Goal: Task Accomplishment & Management: Use online tool/utility

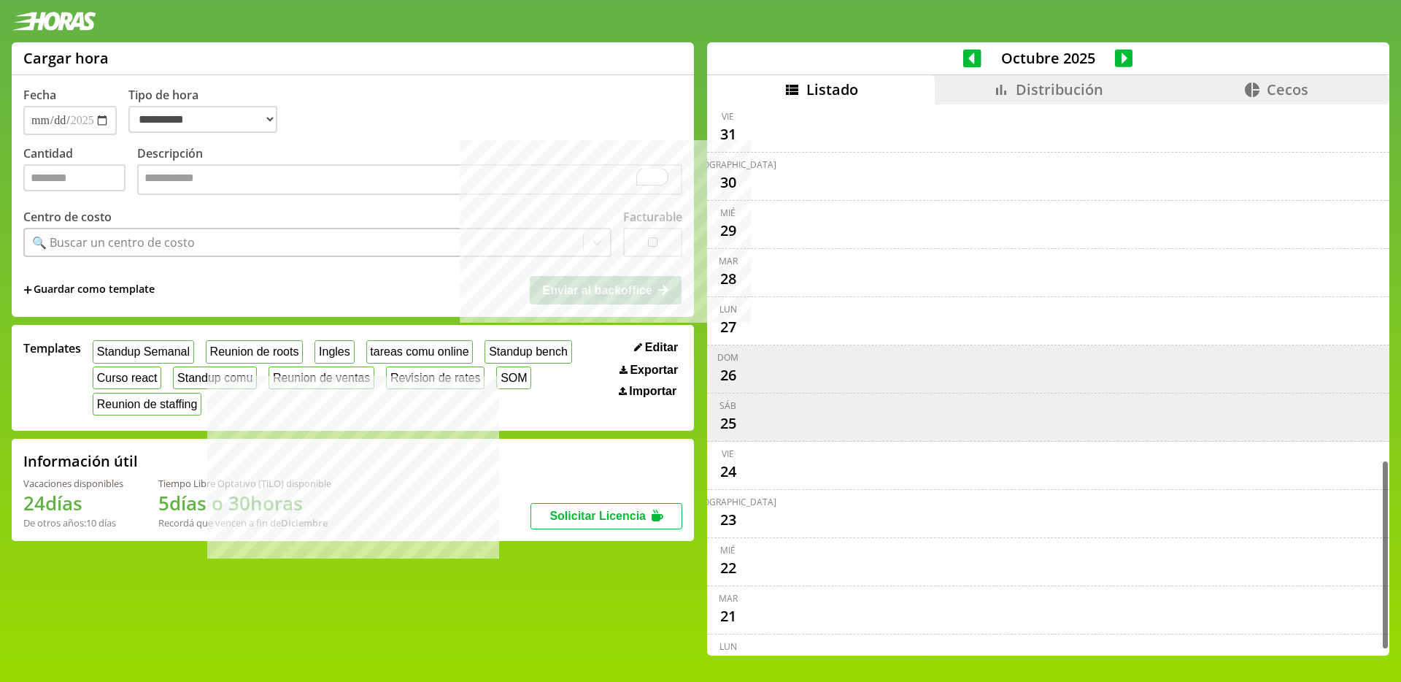
select select "**********"
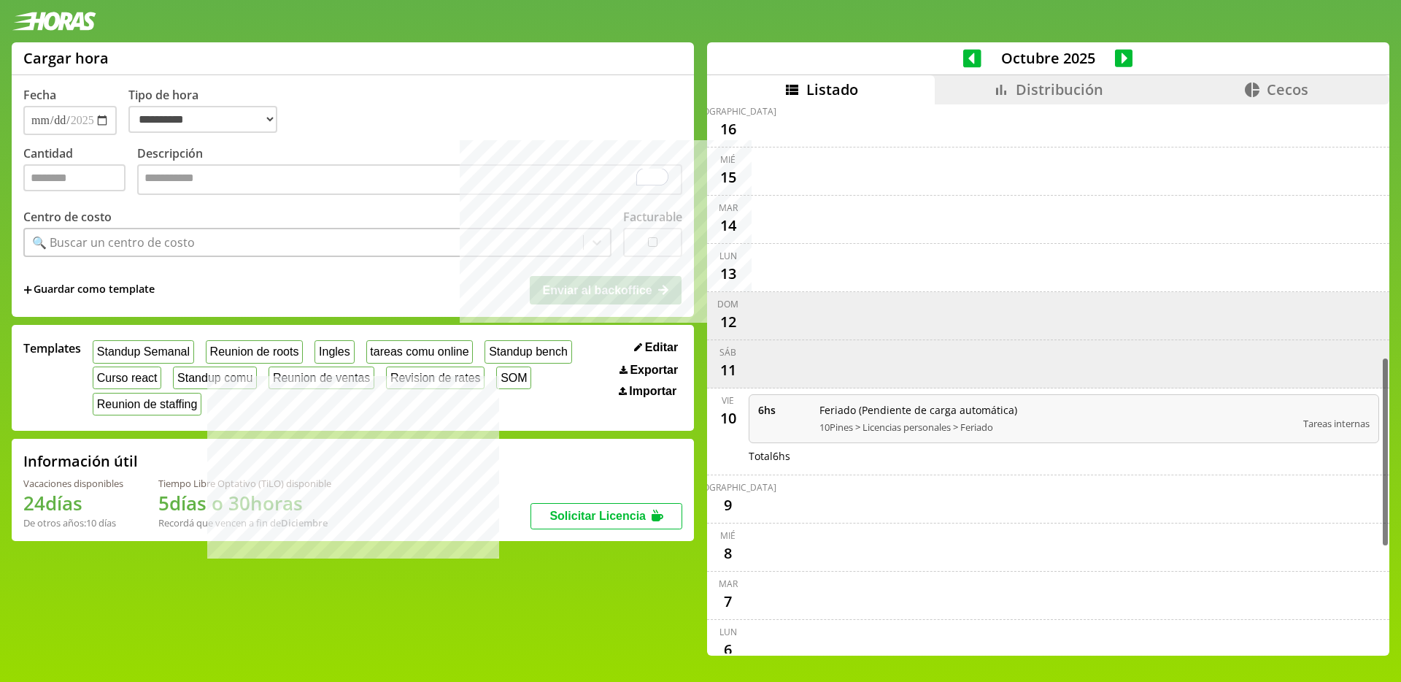
scroll to position [818, 0]
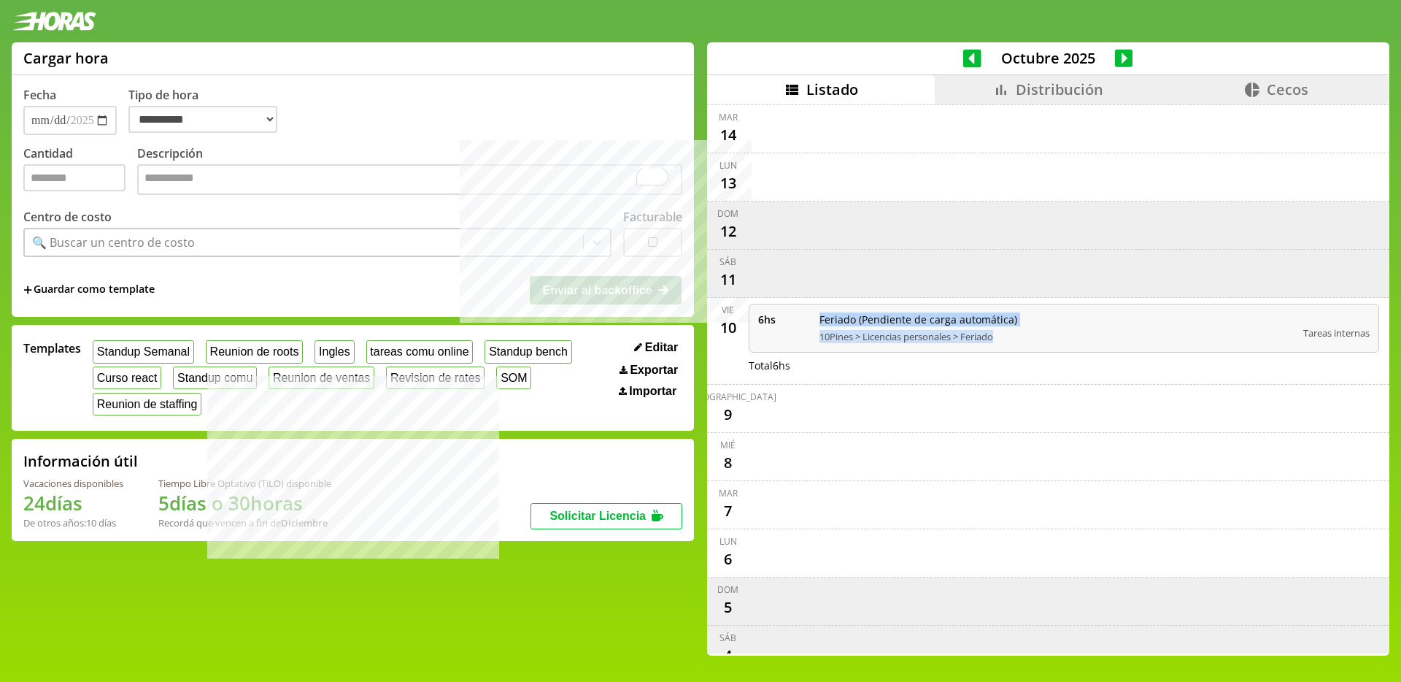
drag, startPoint x: 817, startPoint y: 321, endPoint x: 1015, endPoint y: 342, distance: 199.6
click at [1015, 342] on div "Feriado (Pendiente de carga automática) 10Pines > Licencias personales > Feriado" at bounding box center [1056, 327] width 474 height 31
click at [980, 324] on span "Feriado (Pendiente de carga automática)" at bounding box center [1056, 319] width 474 height 14
drag, startPoint x: 1012, startPoint y: 321, endPoint x: 817, endPoint y: 333, distance: 195.2
click at [819, 333] on div "Feriado (Pendiente de carga automática) 10Pines > Licencias personales > Feriado" at bounding box center [1056, 327] width 474 height 31
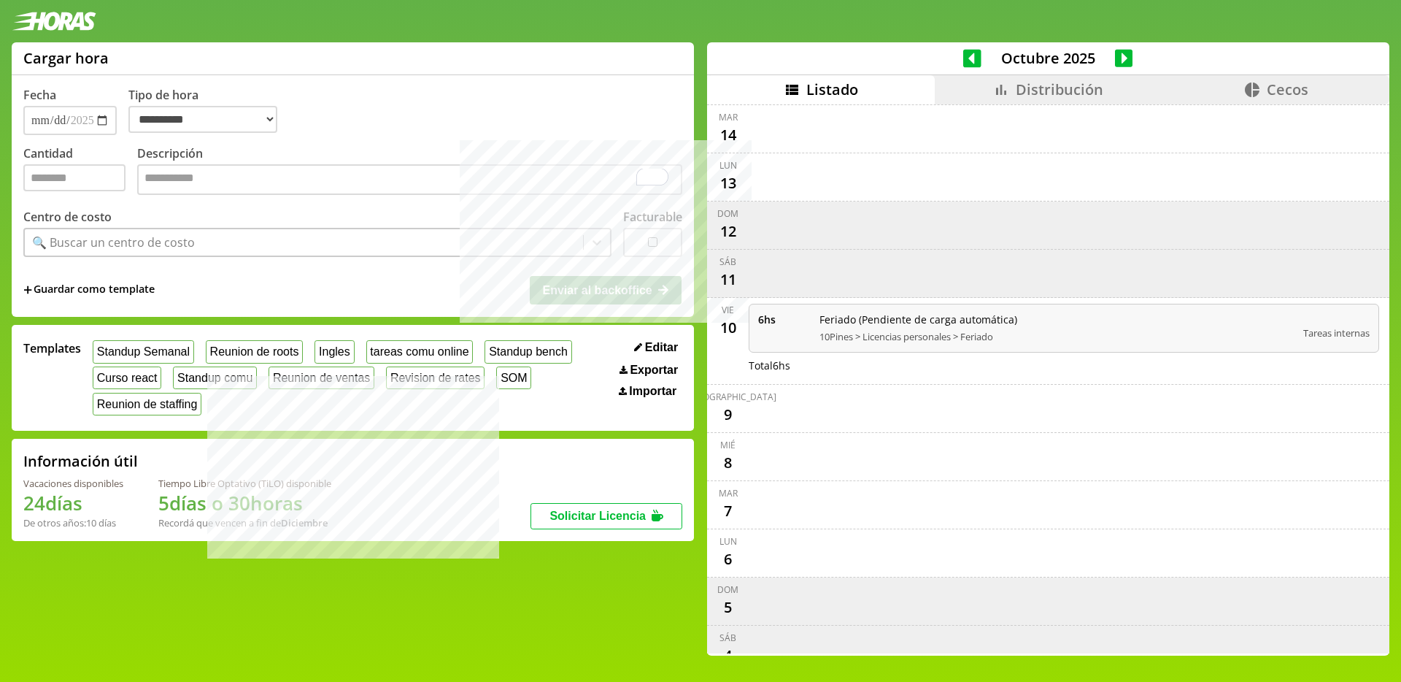
click at [850, 331] on span "10Pines > Licencias personales > Feriado" at bounding box center [1056, 336] width 474 height 13
drag, startPoint x: 1023, startPoint y: 344, endPoint x: 802, endPoint y: 320, distance: 222.5
click at [802, 320] on div "6 hs Feriado (Pendiente de carga automática) 10Pines > Licencias personales > F…" at bounding box center [1064, 328] width 631 height 49
click at [881, 325] on span "Feriado (Pendiente de carga automática)" at bounding box center [1056, 319] width 474 height 14
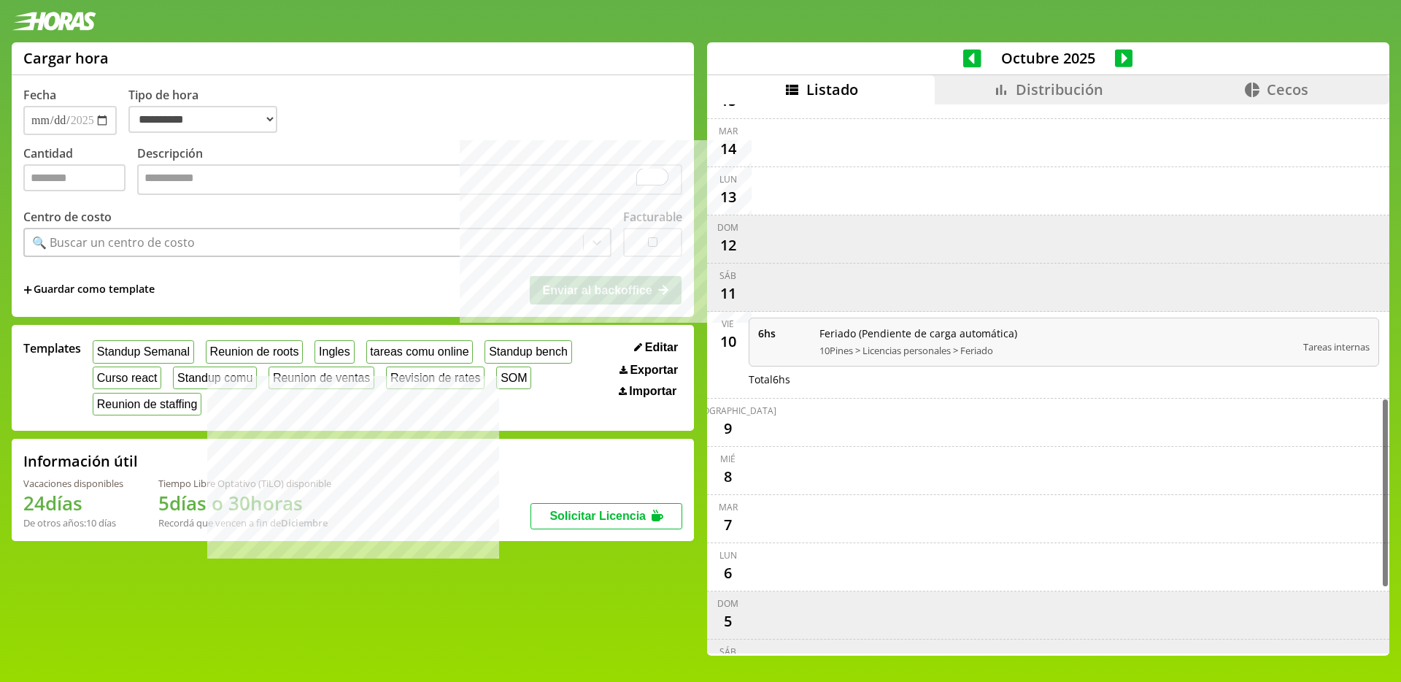
scroll to position [879, 0]
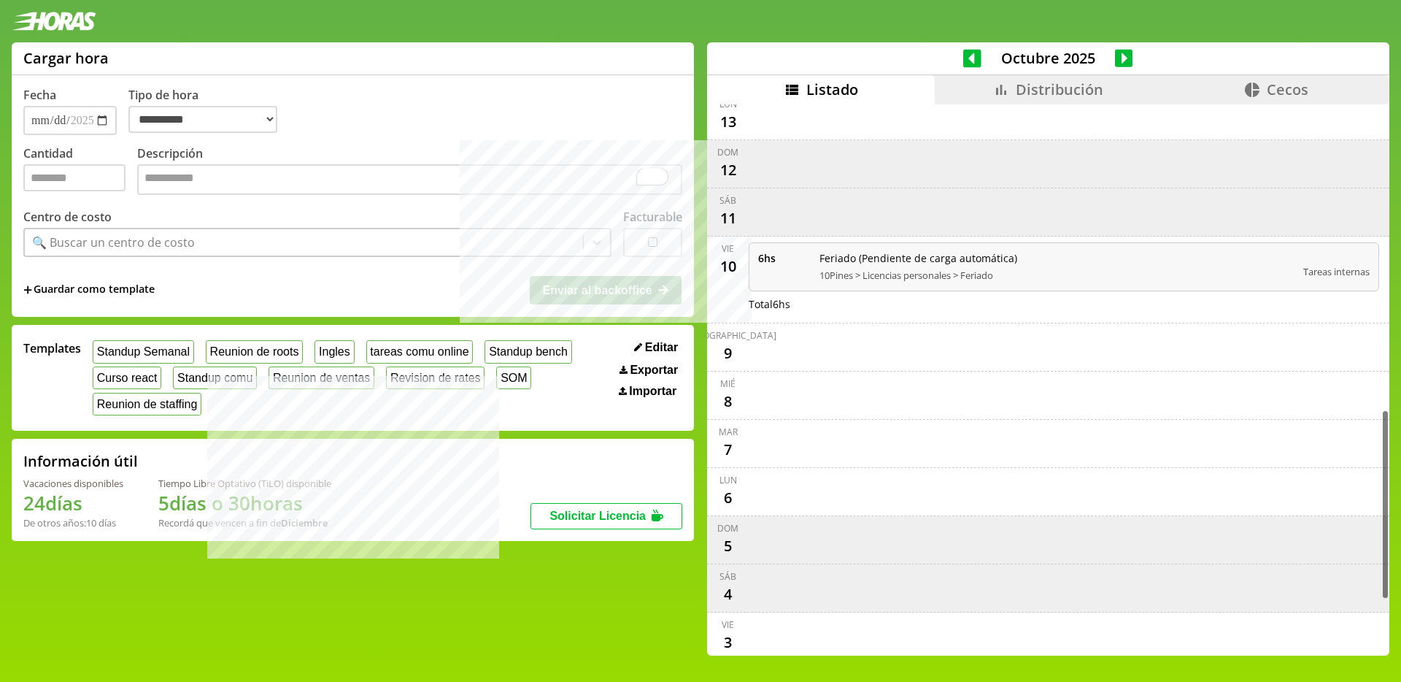
click at [1123, 63] on icon at bounding box center [1124, 58] width 18 height 18
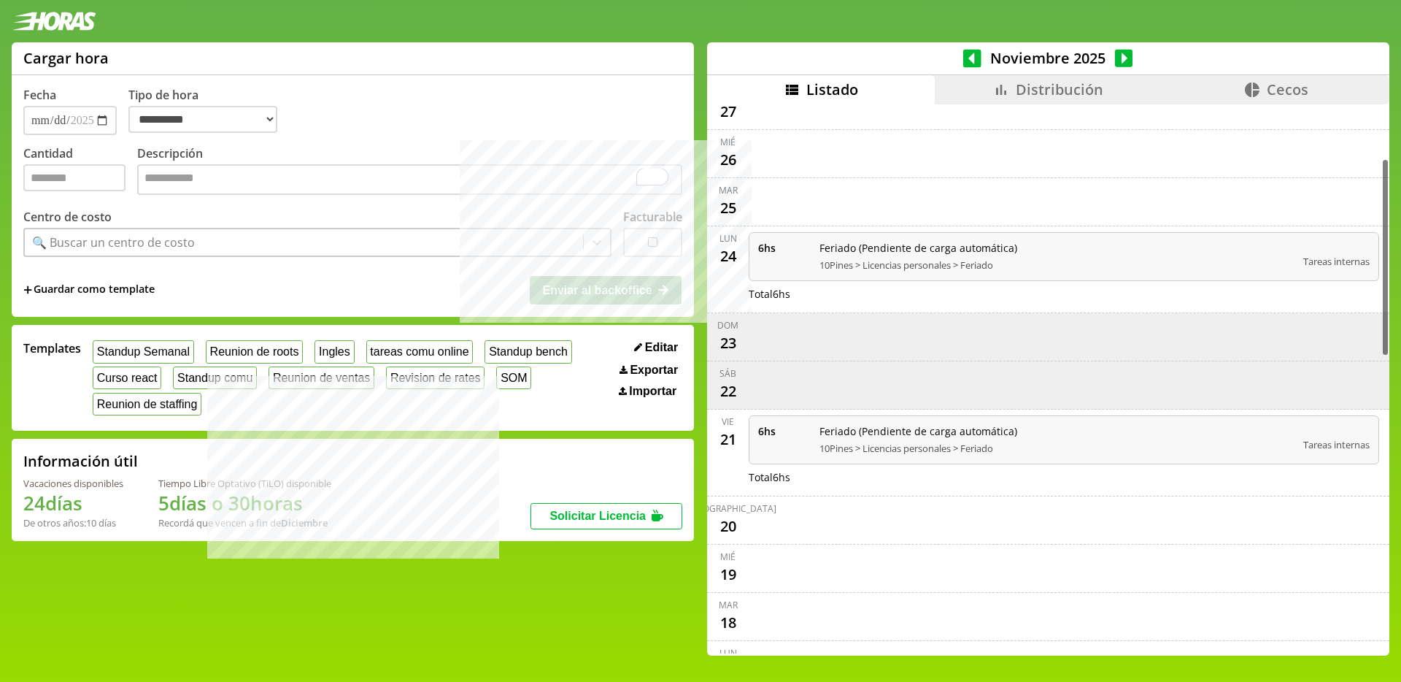
scroll to position [174, 0]
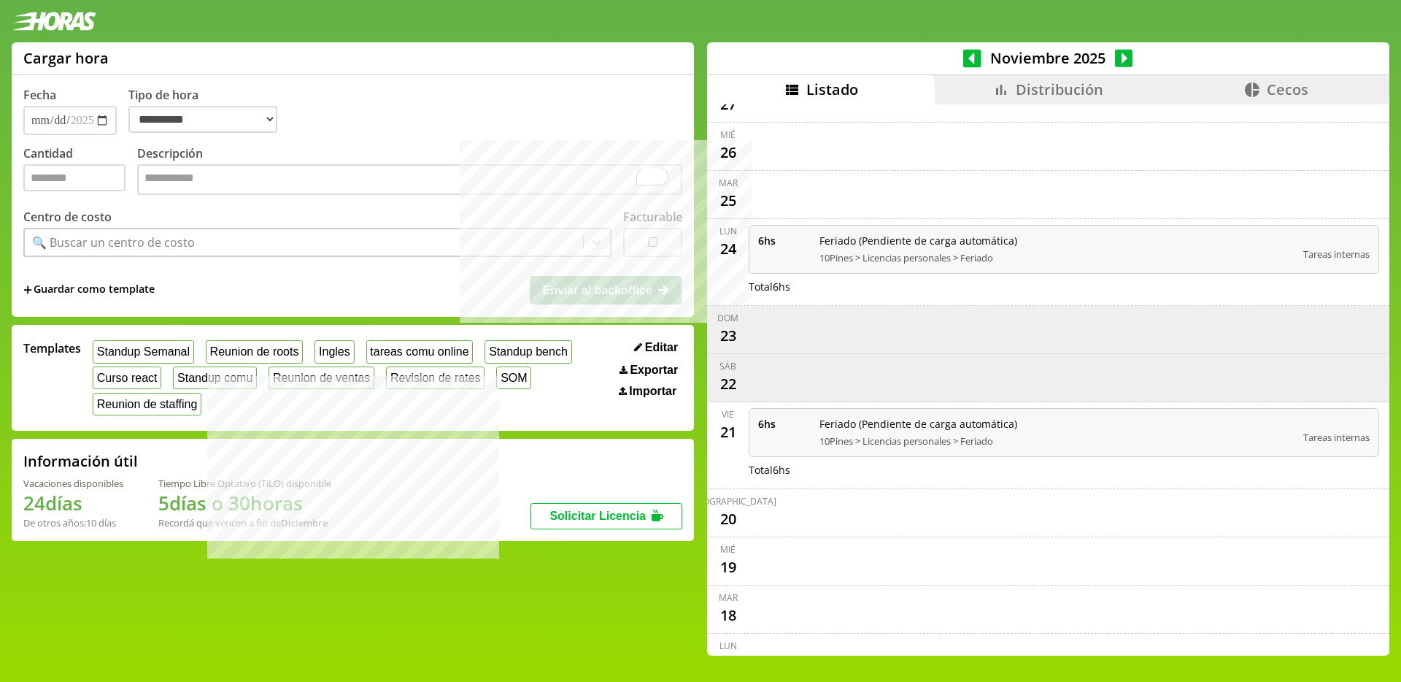
click at [971, 66] on icon at bounding box center [972, 58] width 18 height 18
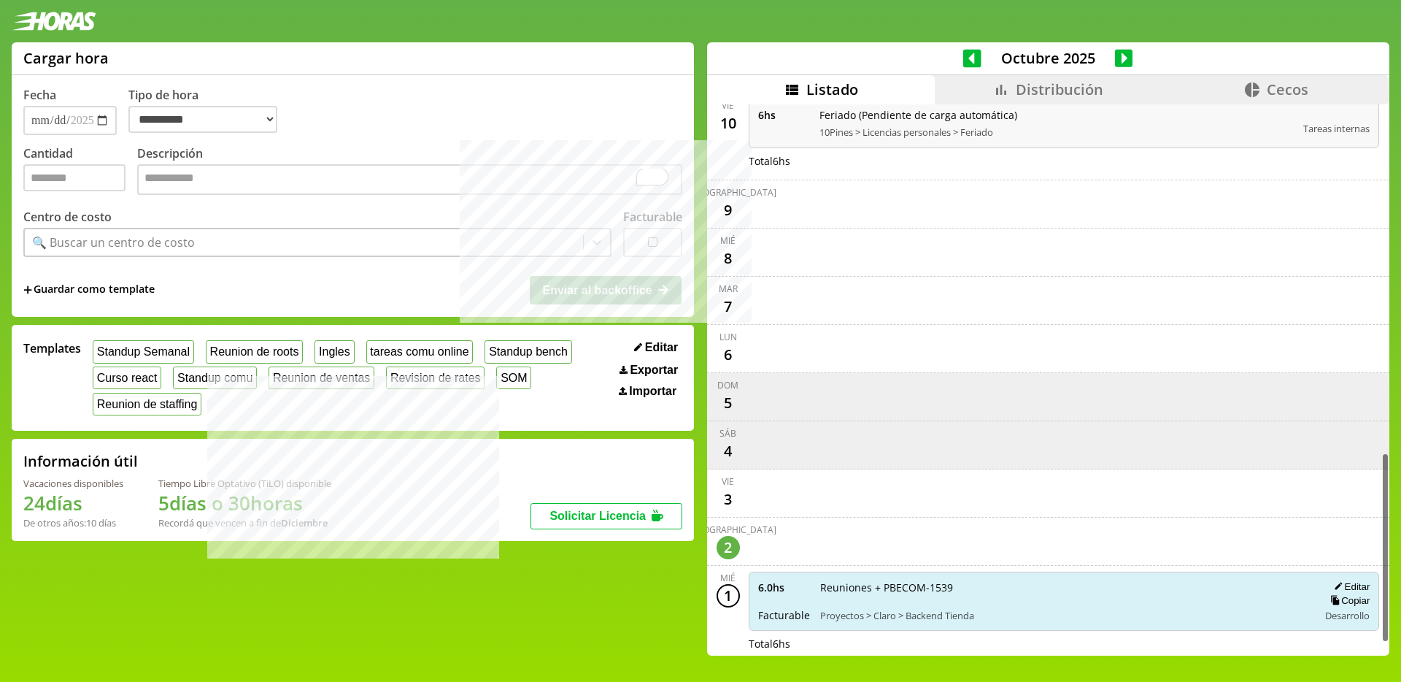
scroll to position [1032, 0]
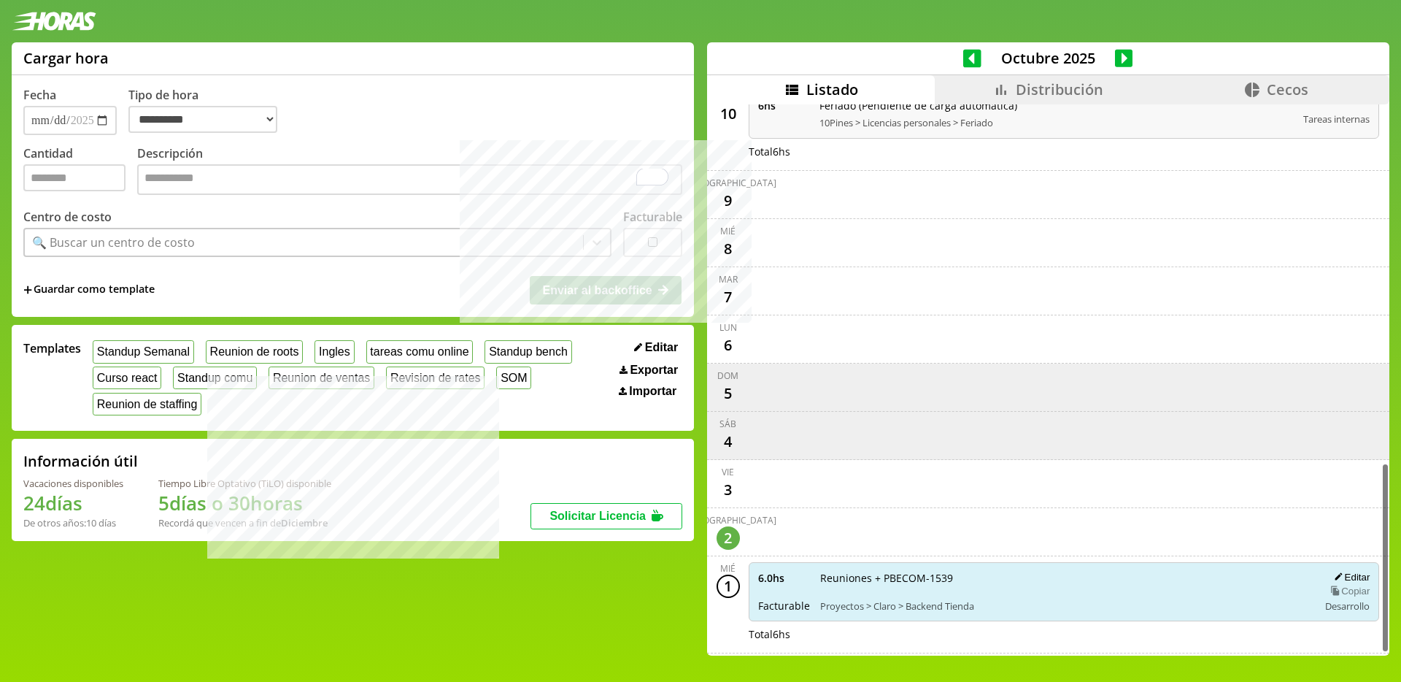
click at [1354, 594] on button "Copiar" at bounding box center [1348, 590] width 44 height 12
type input "**********"
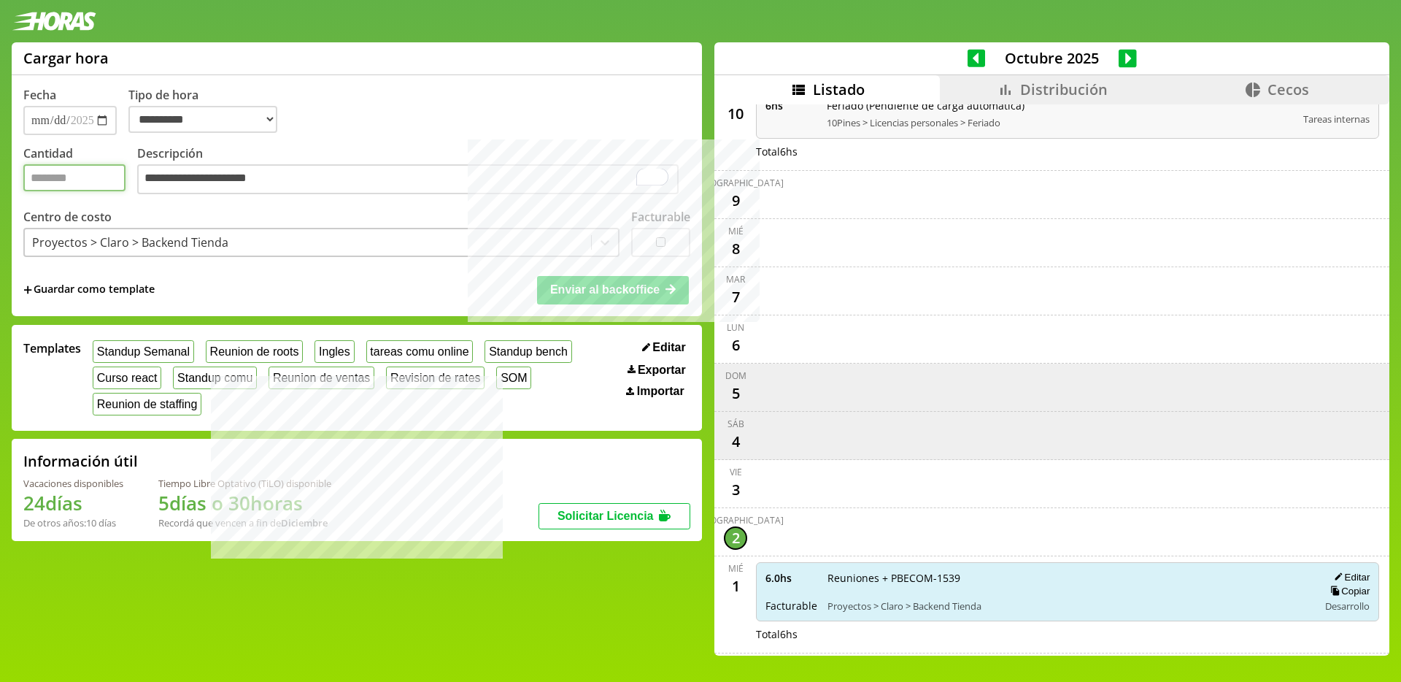
drag, startPoint x: 54, startPoint y: 186, endPoint x: 17, endPoint y: 184, distance: 37.3
click at [17, 184] on div "**********" at bounding box center [357, 179] width 690 height 274
type input "***"
click at [601, 300] on button "Enviar al backoffice" at bounding box center [613, 290] width 152 height 28
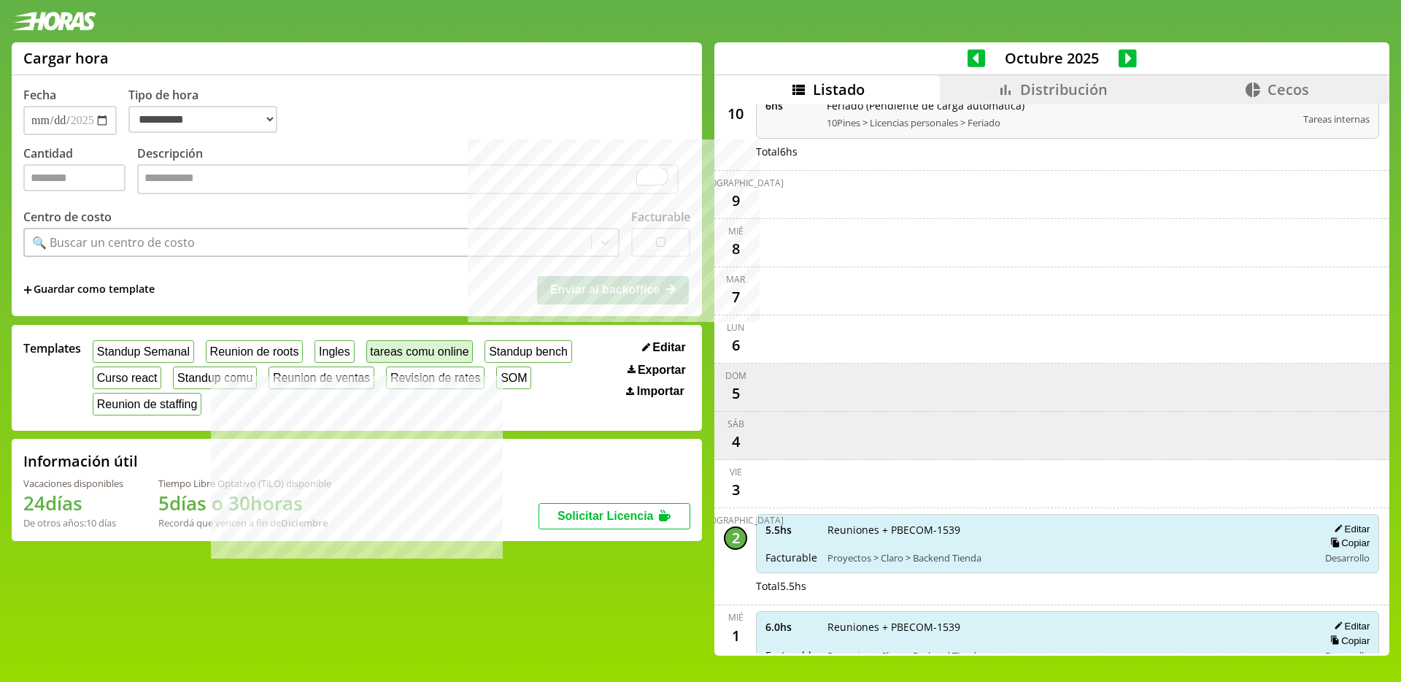
click at [421, 353] on button "tareas comu online" at bounding box center [419, 351] width 107 height 23
select select "**********"
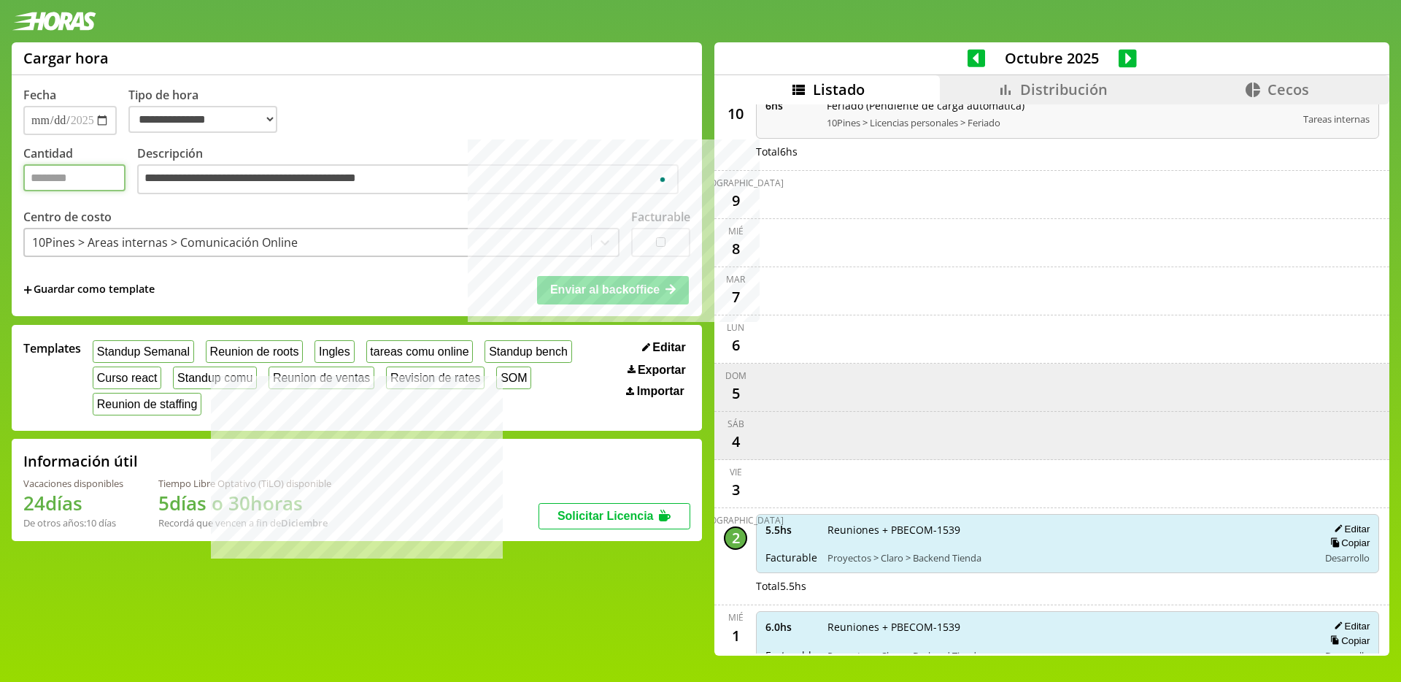
drag, startPoint x: 43, startPoint y: 183, endPoint x: -4, endPoint y: 180, distance: 47.6
click at [0, 180] on html "**********" at bounding box center [700, 341] width 1401 height 682
type input "***"
click at [631, 292] on span "Enviar al backoffice" at bounding box center [604, 289] width 109 height 12
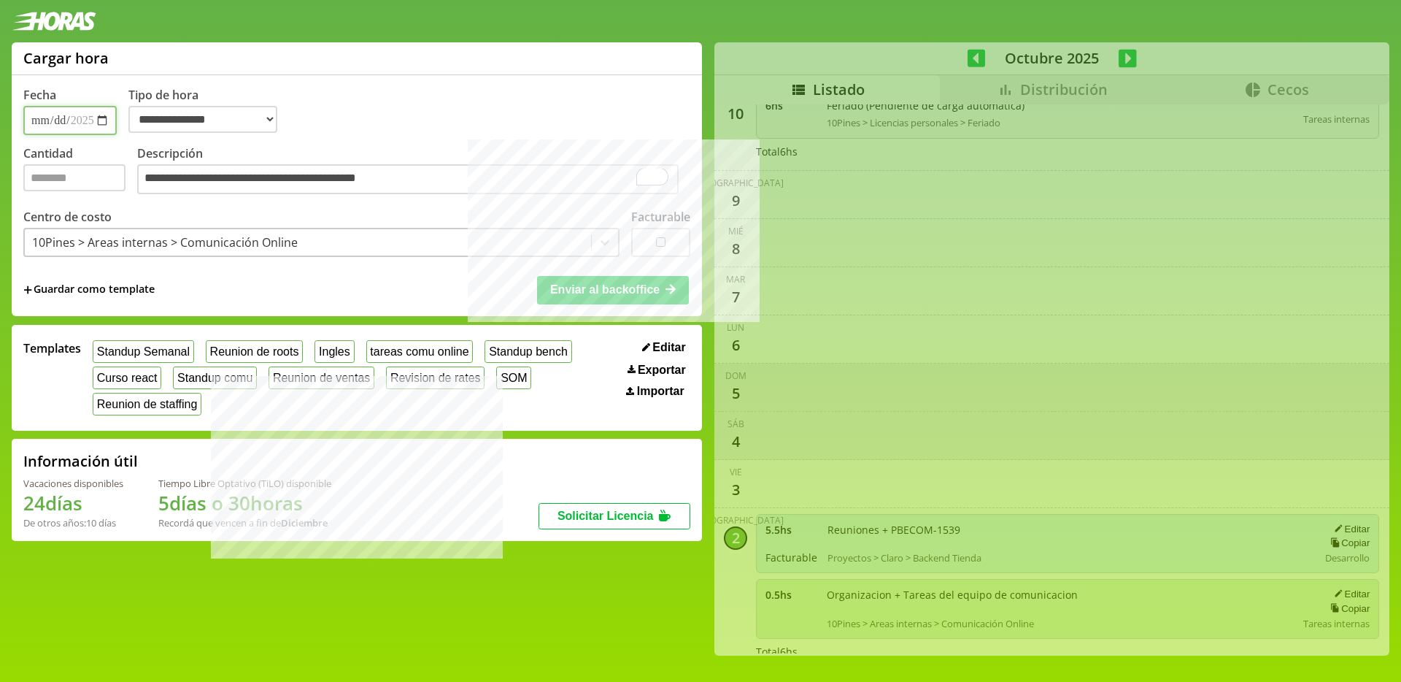
select select "**********"
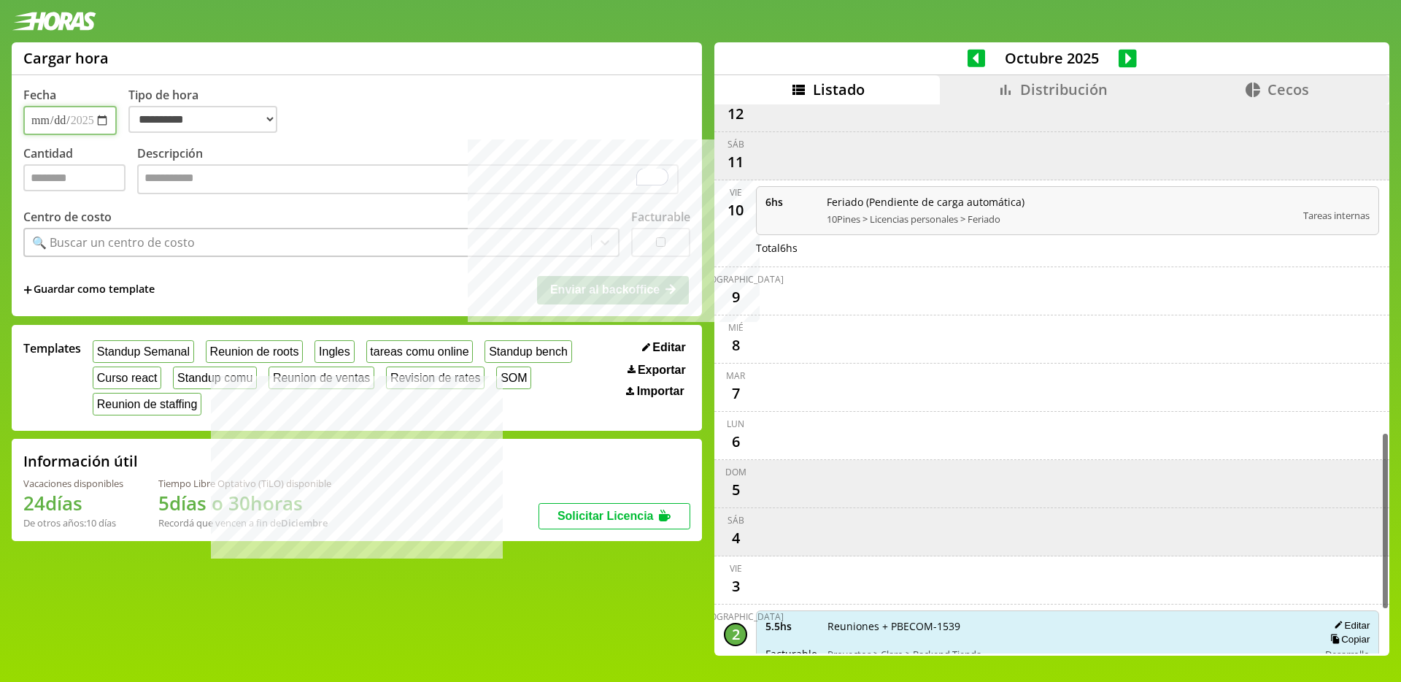
scroll to position [919, 0]
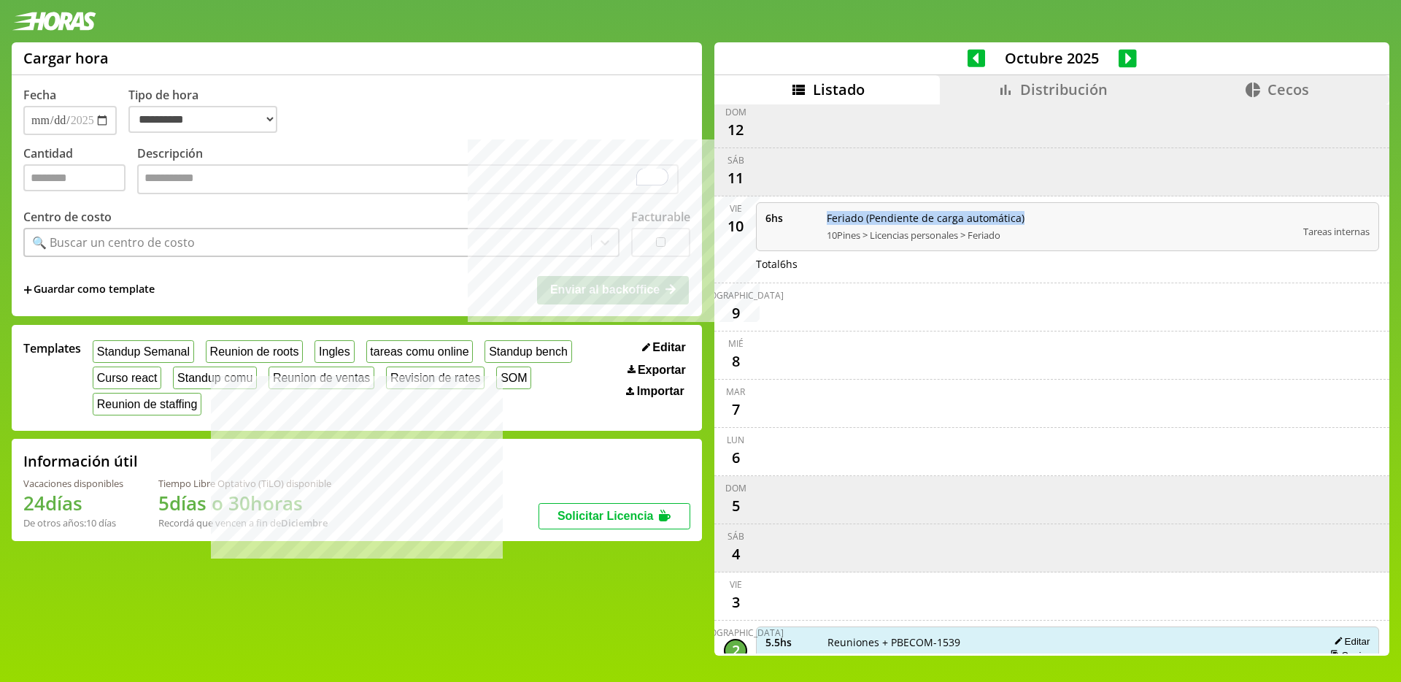
drag, startPoint x: 815, startPoint y: 215, endPoint x: 1040, endPoint y: 215, distance: 224.7
click at [1040, 215] on div "6 hs Feriado (Pendiente de carga automática) 10Pines > Licencias personales > F…" at bounding box center [1067, 226] width 623 height 49
click at [994, 224] on span "Feriado (Pendiente de carga automática)" at bounding box center [1060, 218] width 466 height 14
drag, startPoint x: 1015, startPoint y: 221, endPoint x: 814, endPoint y: 222, distance: 200.7
click at [827, 222] on span "Feriado (Pendiente de carga automática)" at bounding box center [1060, 218] width 466 height 14
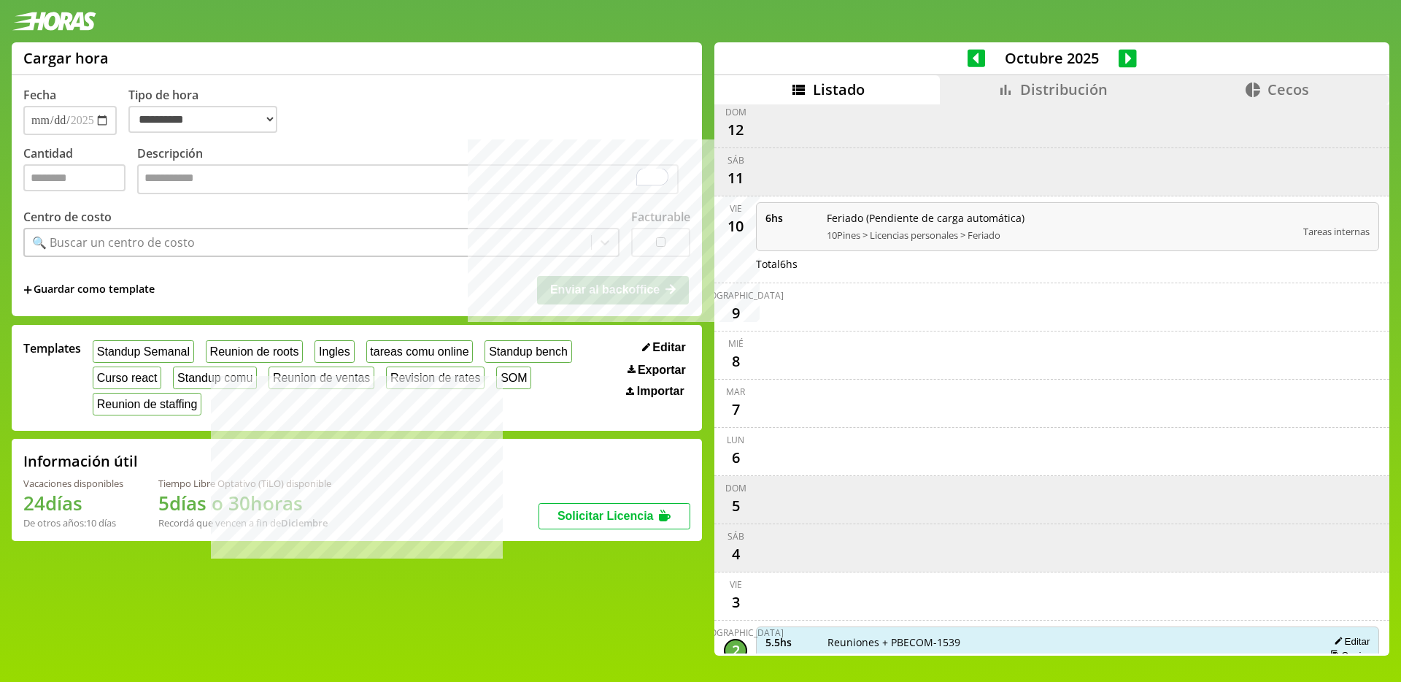
click at [876, 271] on div "6 hs Feriado (Pendiente de carga automática) 10Pines > Licencias personales > F…" at bounding box center [1067, 239] width 629 height 74
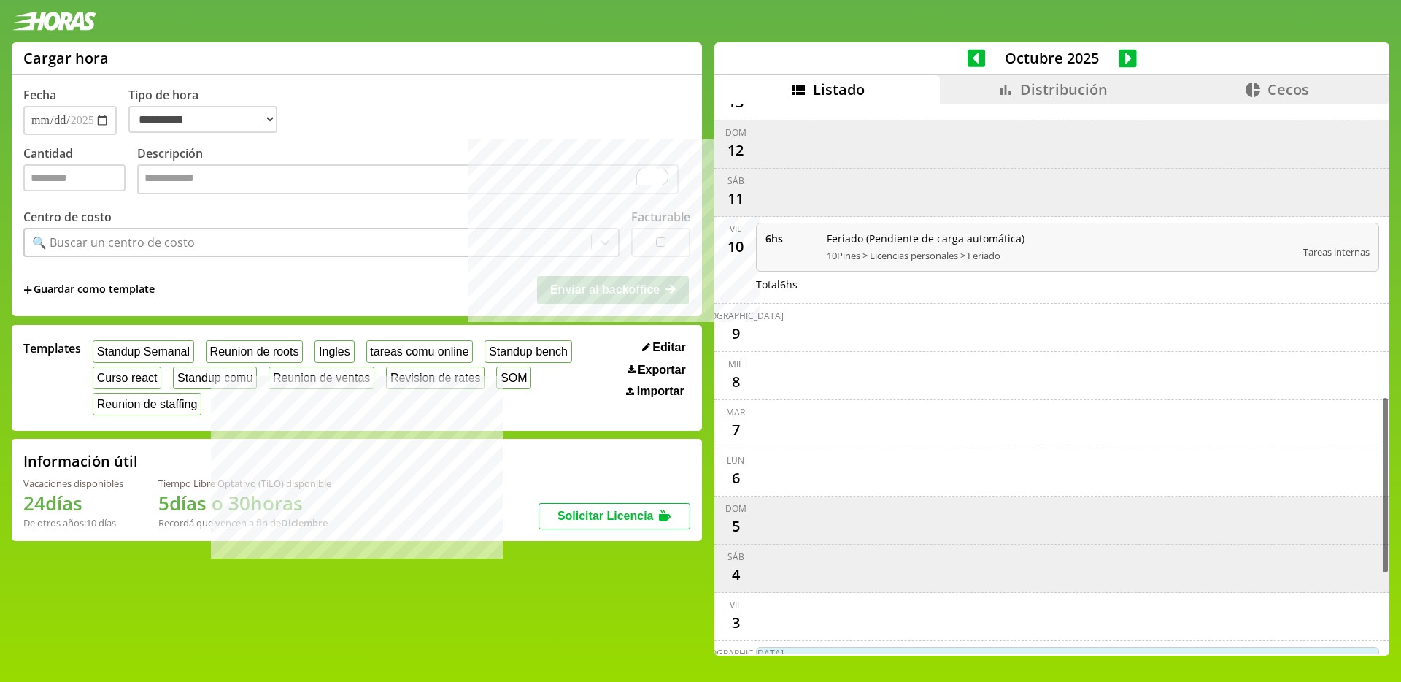
scroll to position [898, 0]
drag, startPoint x: 771, startPoint y: 321, endPoint x: 785, endPoint y: 467, distance: 146.7
click at [785, 467] on div "vie 31 jue 30 [DATE] lun 27 dom 26 sáb 25 vie 24 jue 23 [DATE] lun 20 dom 19 sá…" at bounding box center [1051, 54] width 675 height 1696
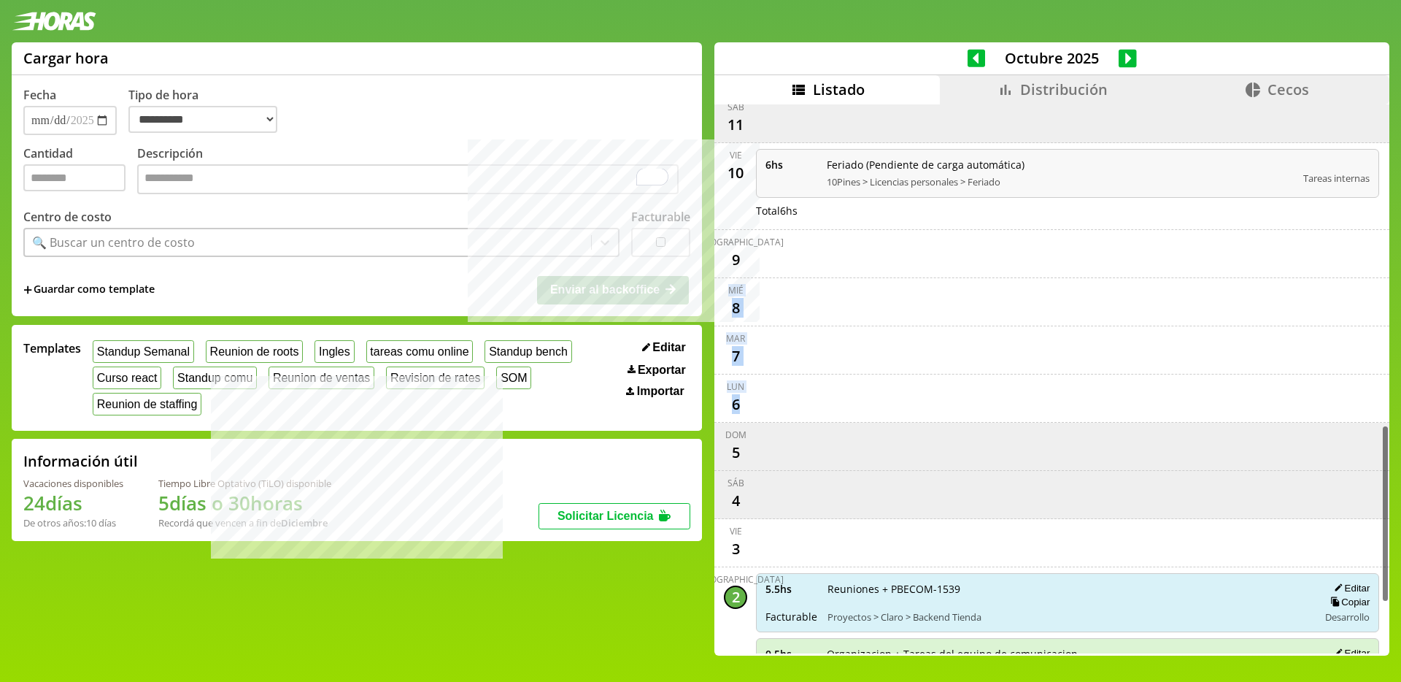
scroll to position [969, 0]
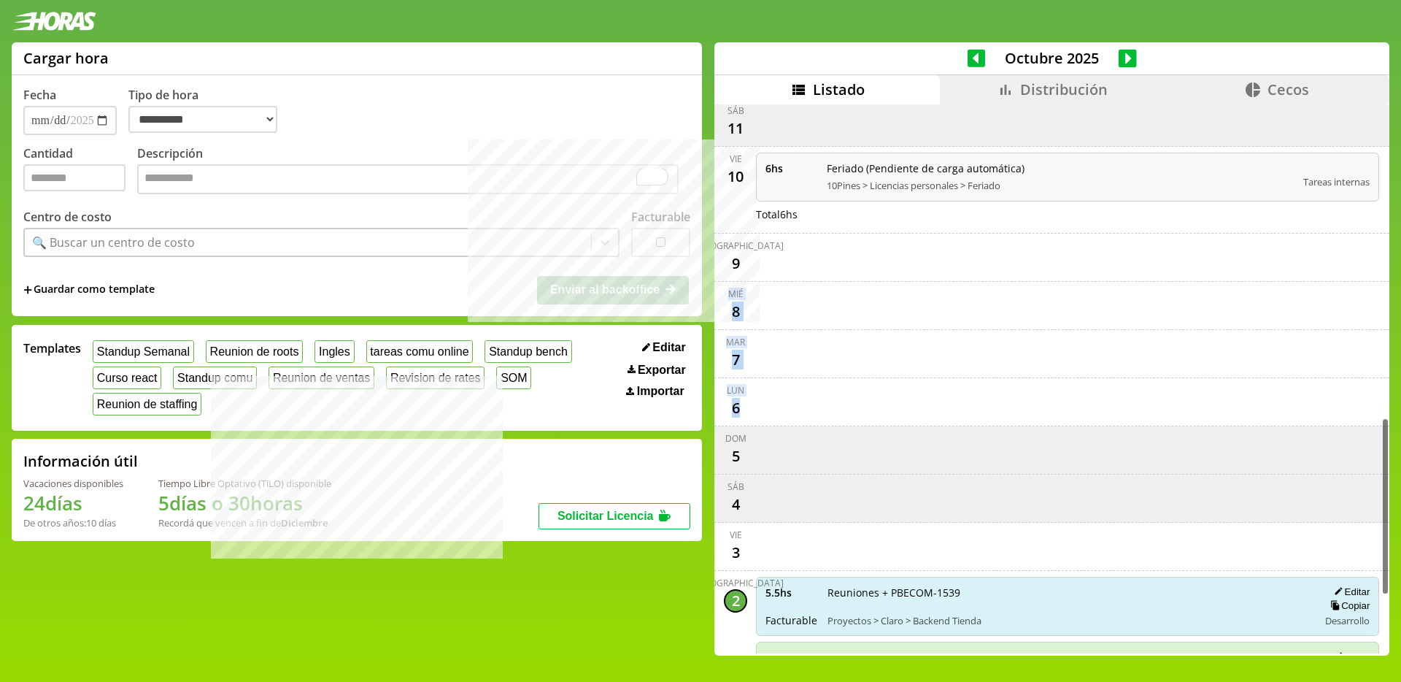
click at [771, 302] on div "scrollable content" at bounding box center [1067, 305] width 629 height 36
drag, startPoint x: 715, startPoint y: 255, endPoint x: 730, endPoint y: 409, distance: 155.4
